Goal: Transaction & Acquisition: Purchase product/service

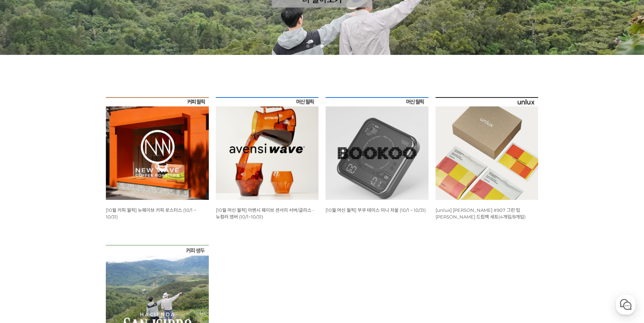
scroll to position [258, 0]
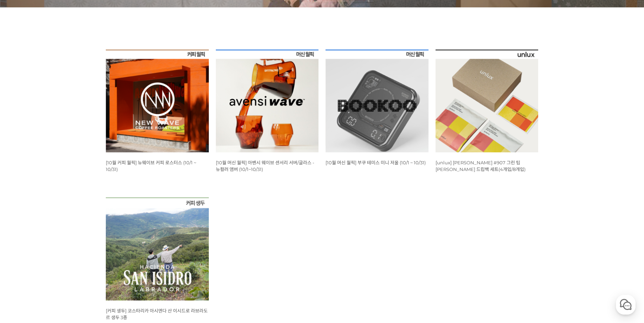
click at [135, 100] on img at bounding box center [157, 101] width 103 height 103
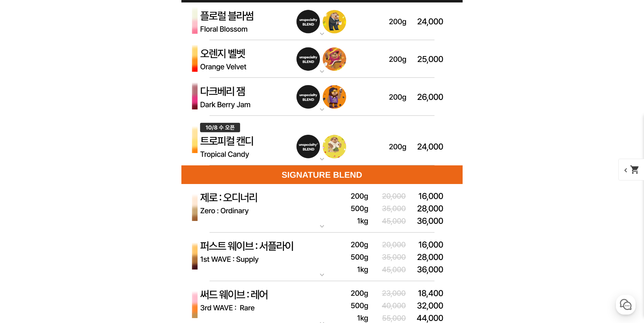
scroll to position [1933, 0]
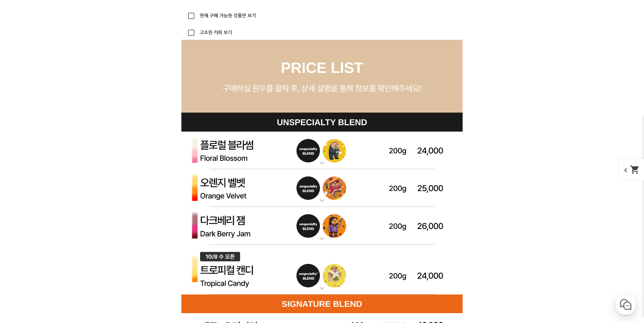
click at [279, 158] on img at bounding box center [321, 150] width 281 height 38
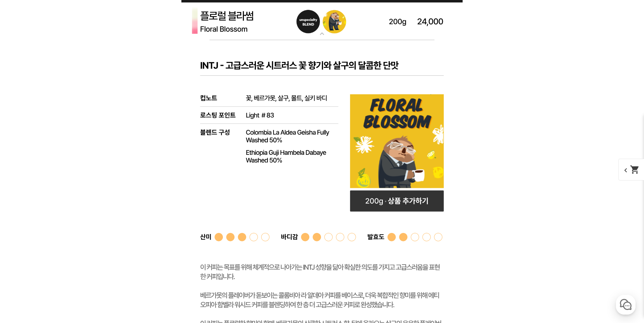
scroll to position [2190, 0]
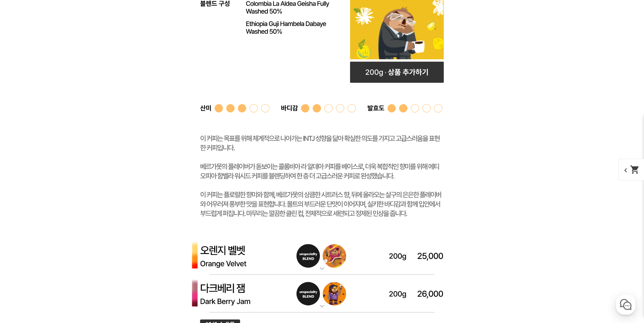
click at [275, 265] on img at bounding box center [321, 255] width 281 height 38
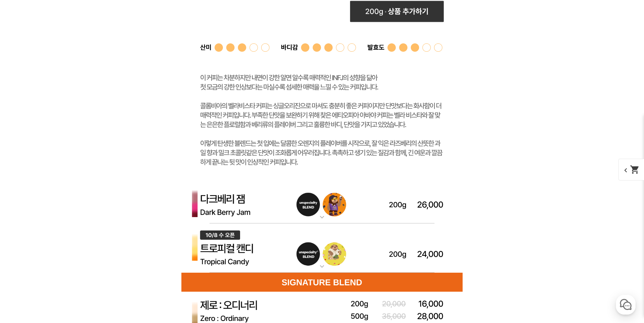
scroll to position [2706, 0]
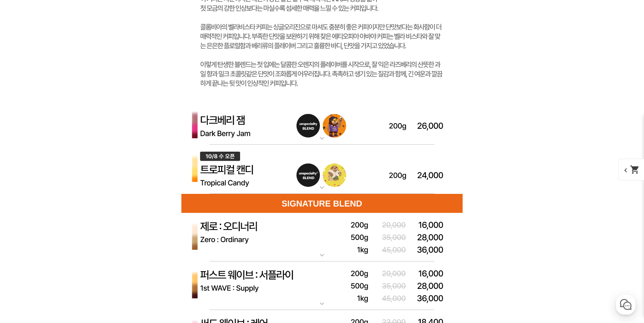
click at [250, 127] on img at bounding box center [321, 125] width 281 height 38
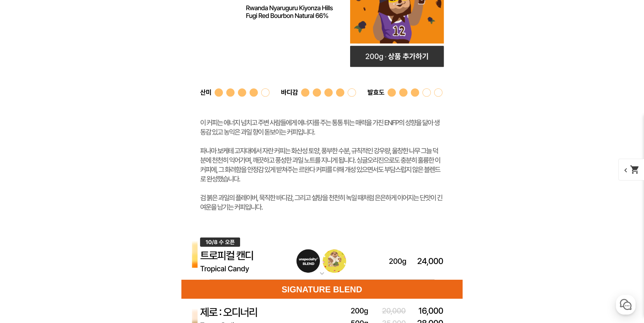
scroll to position [2963, 0]
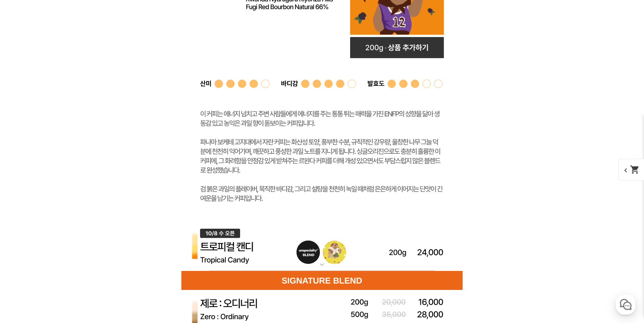
click at [260, 254] on img at bounding box center [321, 246] width 281 height 50
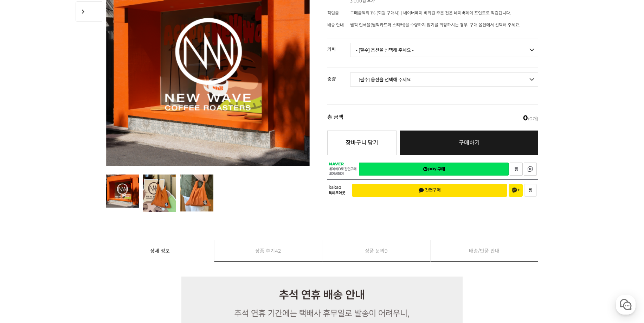
scroll to position [129, 0]
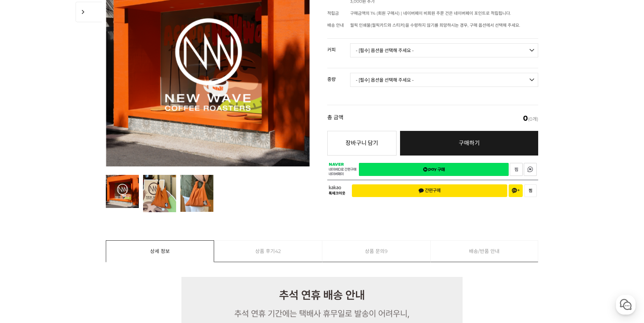
click at [247, 244] on link "상품 후기 42" at bounding box center [268, 250] width 108 height 21
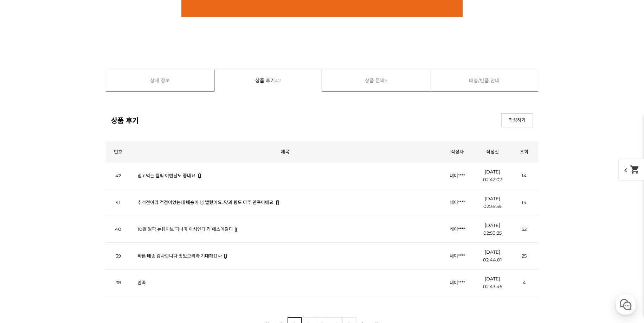
scroll to position [5881, 0]
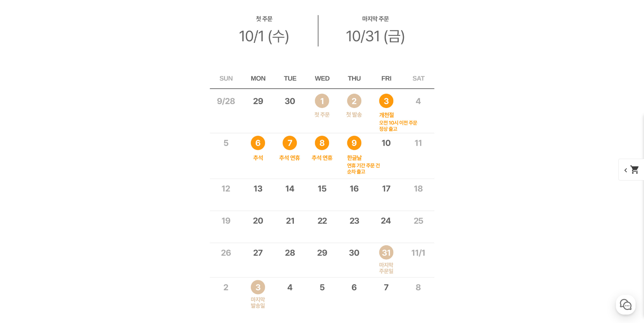
scroll to position [5461, 0]
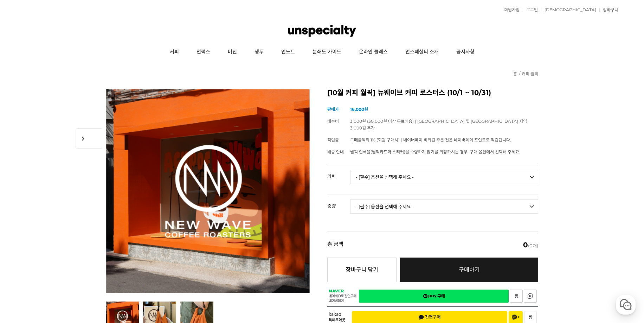
scroll to position [0, 0]
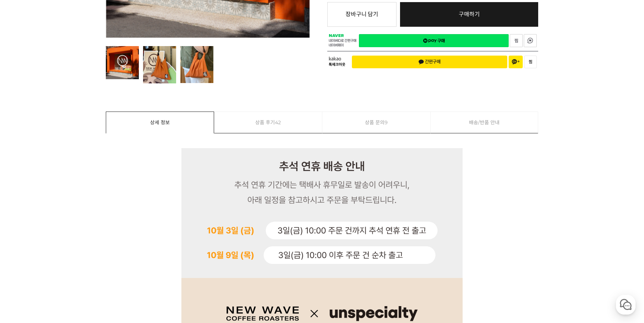
click at [287, 116] on link "상품 후기 42" at bounding box center [268, 122] width 108 height 21
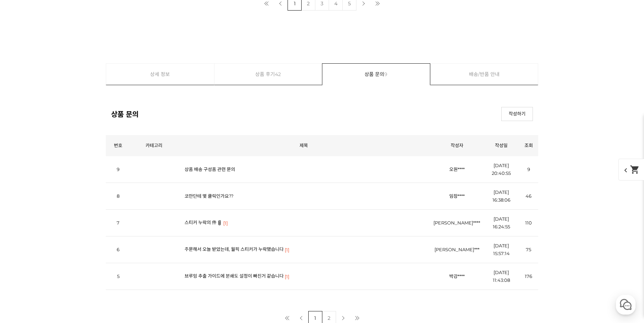
click at [310, 11] on link "2" at bounding box center [308, 3] width 14 height 14
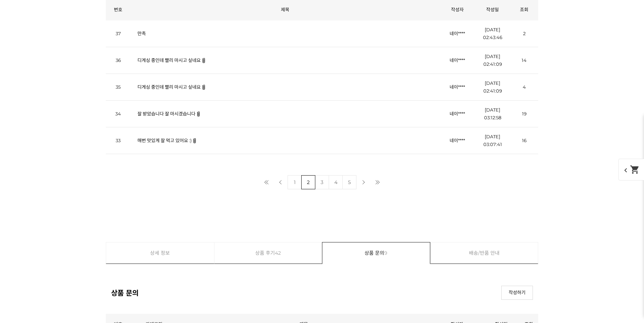
click at [166, 140] on link "매번 맛있게 잘 먹고 있어요 :)" at bounding box center [164, 140] width 54 height 6
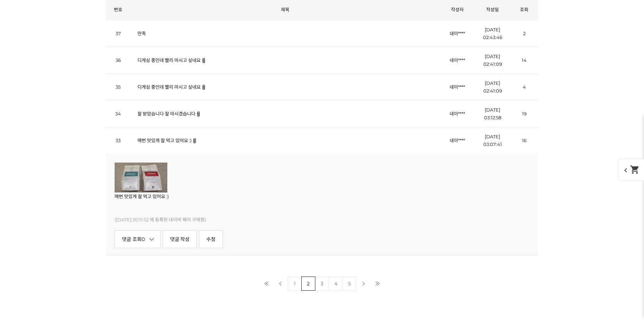
click at [166, 140] on link "매번 맛있게 잘 먹고 있어요 :)" at bounding box center [164, 140] width 54 height 6
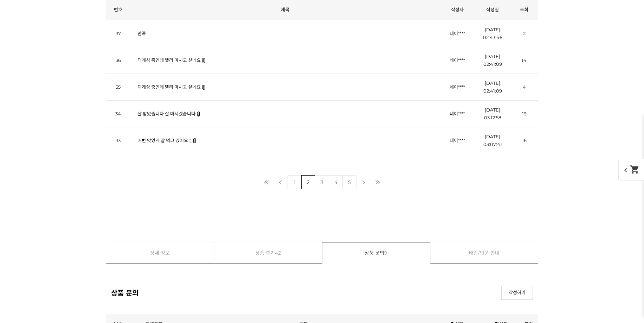
click at [289, 183] on link "1" at bounding box center [294, 182] width 14 height 14
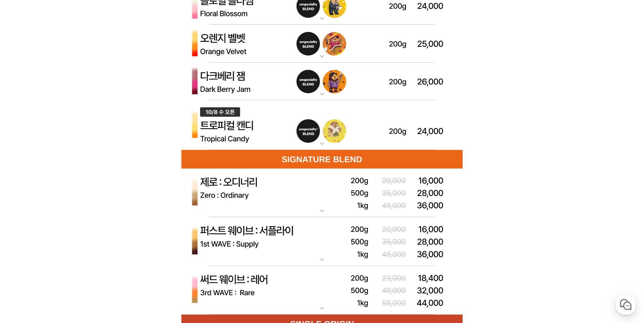
scroll to position [561, 0]
